Goal: Task Accomplishment & Management: Use online tool/utility

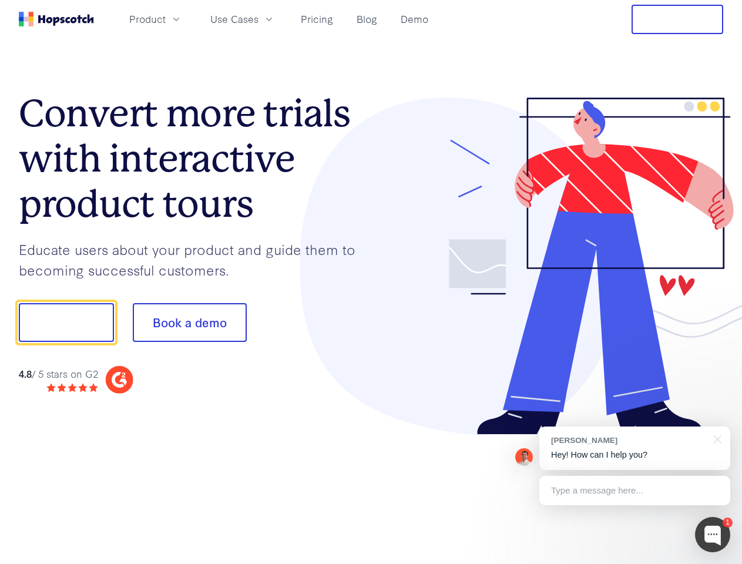
click at [371, 282] on div at bounding box center [547, 267] width 352 height 338
click at [166, 19] on span "Product" at bounding box center [147, 19] width 36 height 15
click at [258, 19] on span "Use Cases" at bounding box center [234, 19] width 48 height 15
click at [677, 19] on button "Free Trial" at bounding box center [678, 19] width 92 height 29
click at [66, 323] on button "Show me!" at bounding box center [66, 322] width 95 height 39
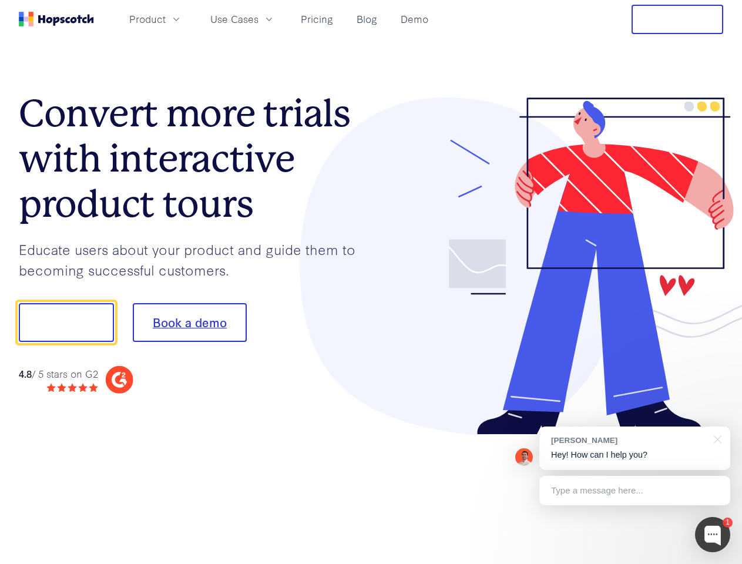
click at [189, 323] on button "Book a demo" at bounding box center [190, 322] width 114 height 39
click at [713, 535] on div at bounding box center [712, 534] width 35 height 35
click at [634, 448] on div "[PERSON_NAME] Hey! How can I help you?" at bounding box center [634, 448] width 191 height 43
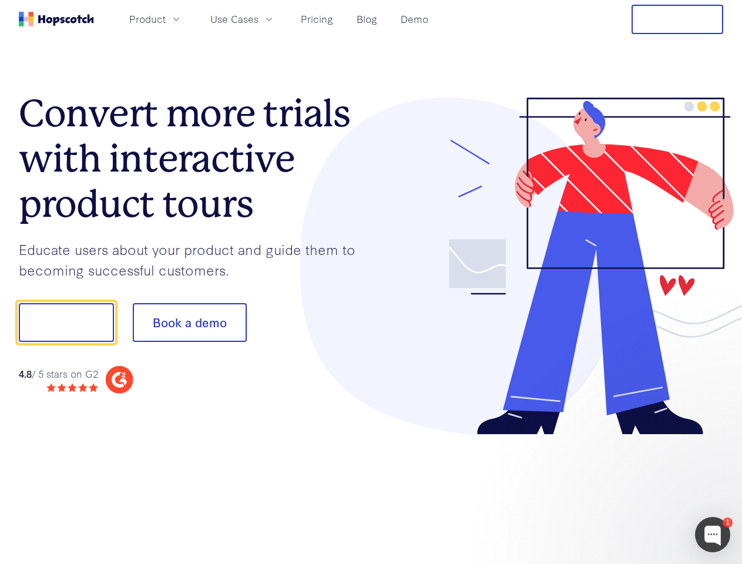
click at [716, 438] on div at bounding box center [620, 400] width 220 height 234
click at [634, 491] on div at bounding box center [620, 400] width 220 height 234
